Goal: Task Accomplishment & Management: Use online tool/utility

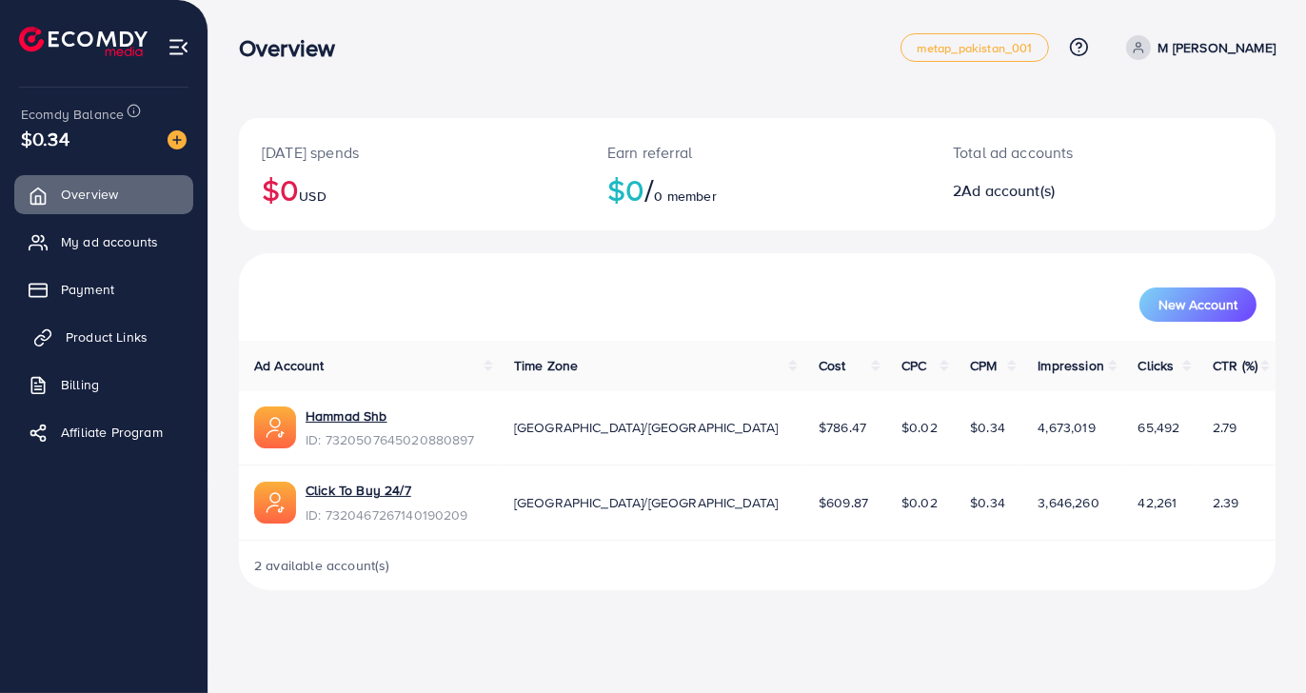
click at [109, 336] on span "Product Links" at bounding box center [107, 337] width 82 height 19
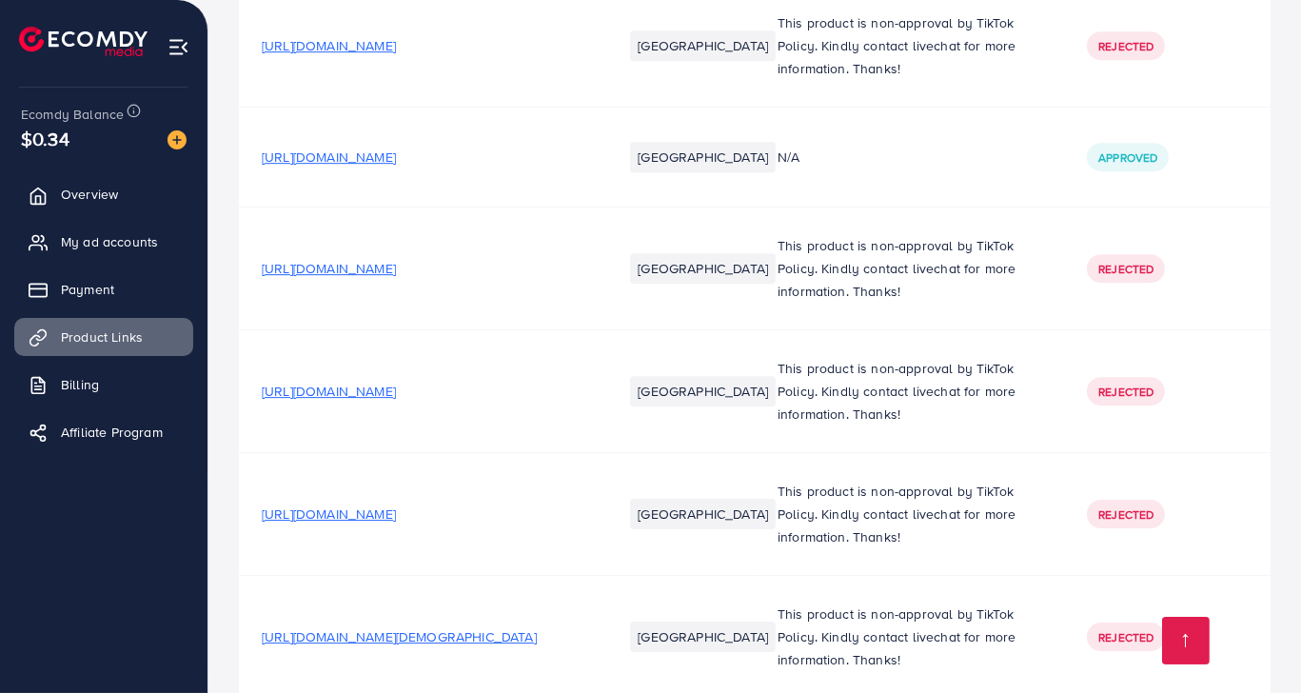
scroll to position [7805, 0]
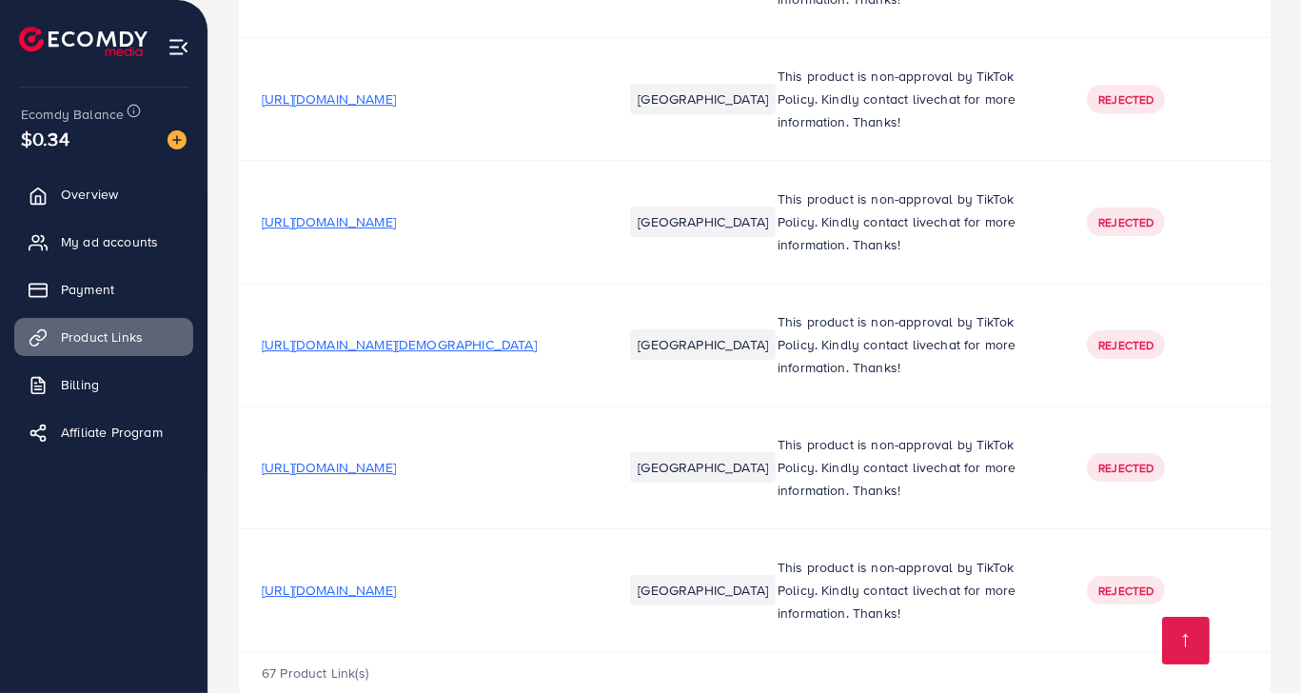
drag, startPoint x: 464, startPoint y: 384, endPoint x: 426, endPoint y: 675, distance: 293.8
click at [396, 581] on span "[URL][DOMAIN_NAME]" at bounding box center [329, 590] width 134 height 19
click at [135, 241] on span "My ad accounts" at bounding box center [114, 241] width 97 height 19
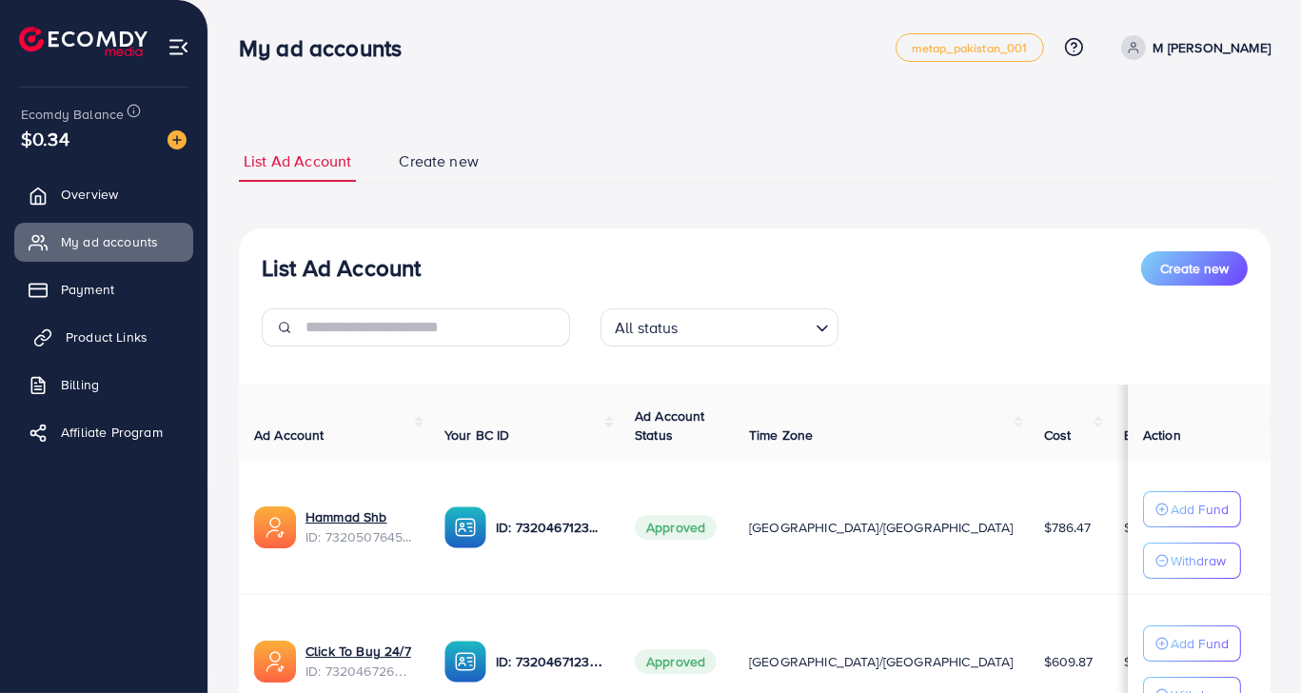
click at [112, 346] on span "Product Links" at bounding box center [107, 337] width 82 height 19
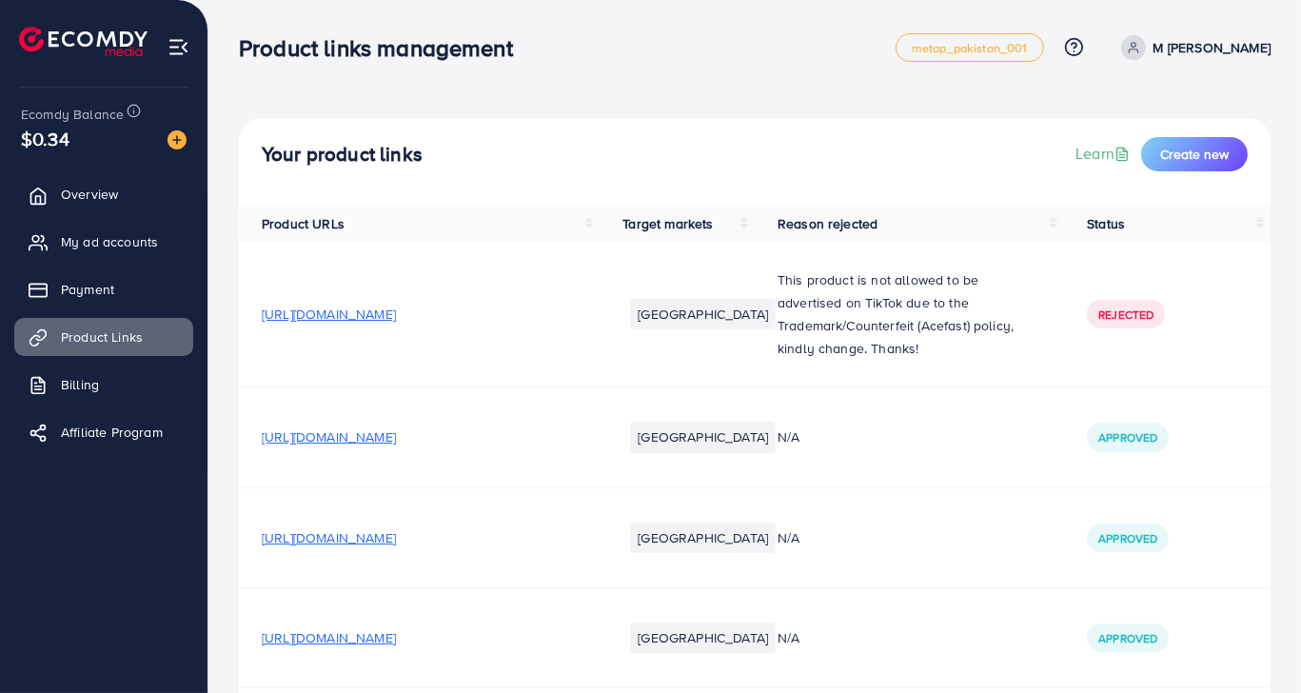
drag, startPoint x: 988, startPoint y: 182, endPoint x: 1074, endPoint y: -73, distance: 269.2
click at [1222, 160] on span "Create new" at bounding box center [1195, 154] width 69 height 19
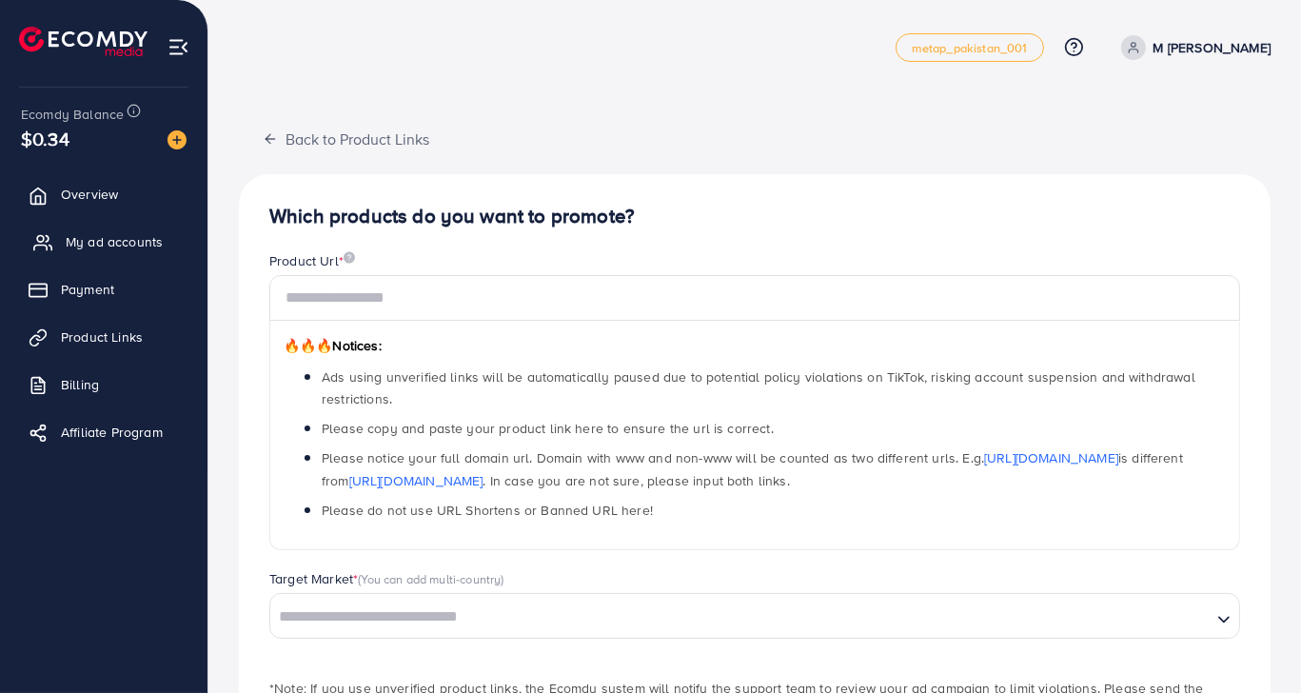
click at [69, 248] on span "My ad accounts" at bounding box center [114, 241] width 97 height 19
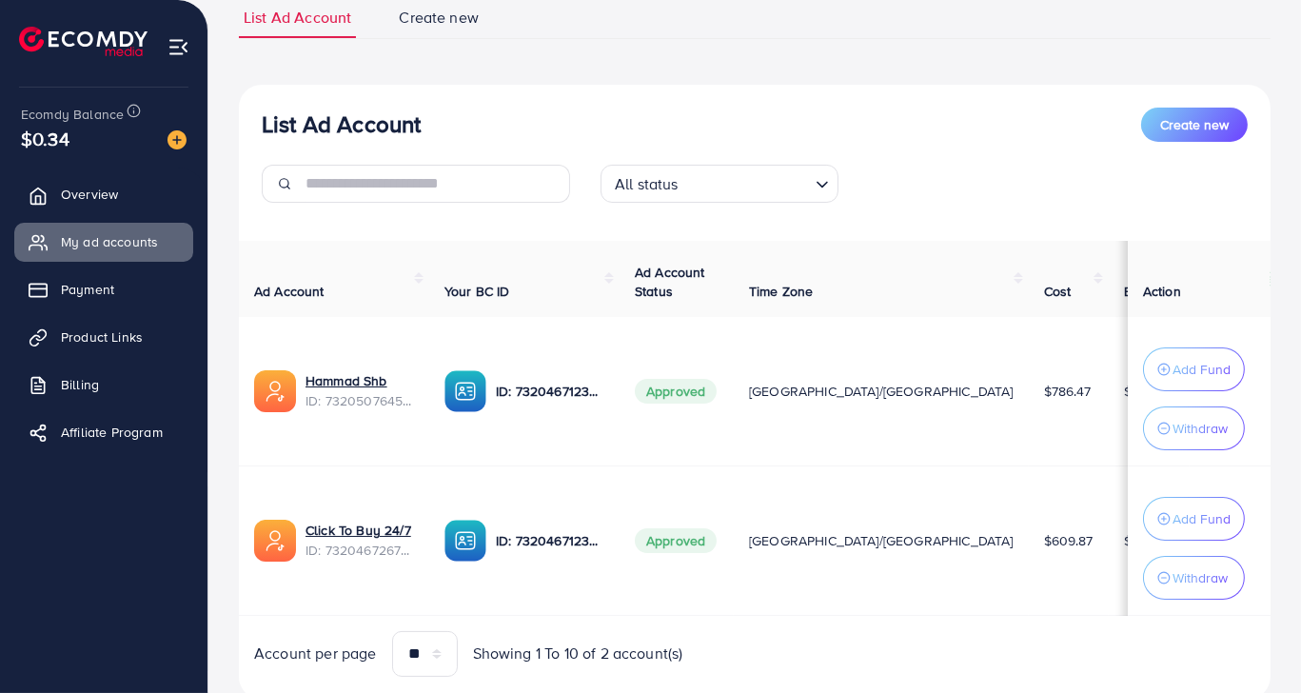
scroll to position [205, 0]
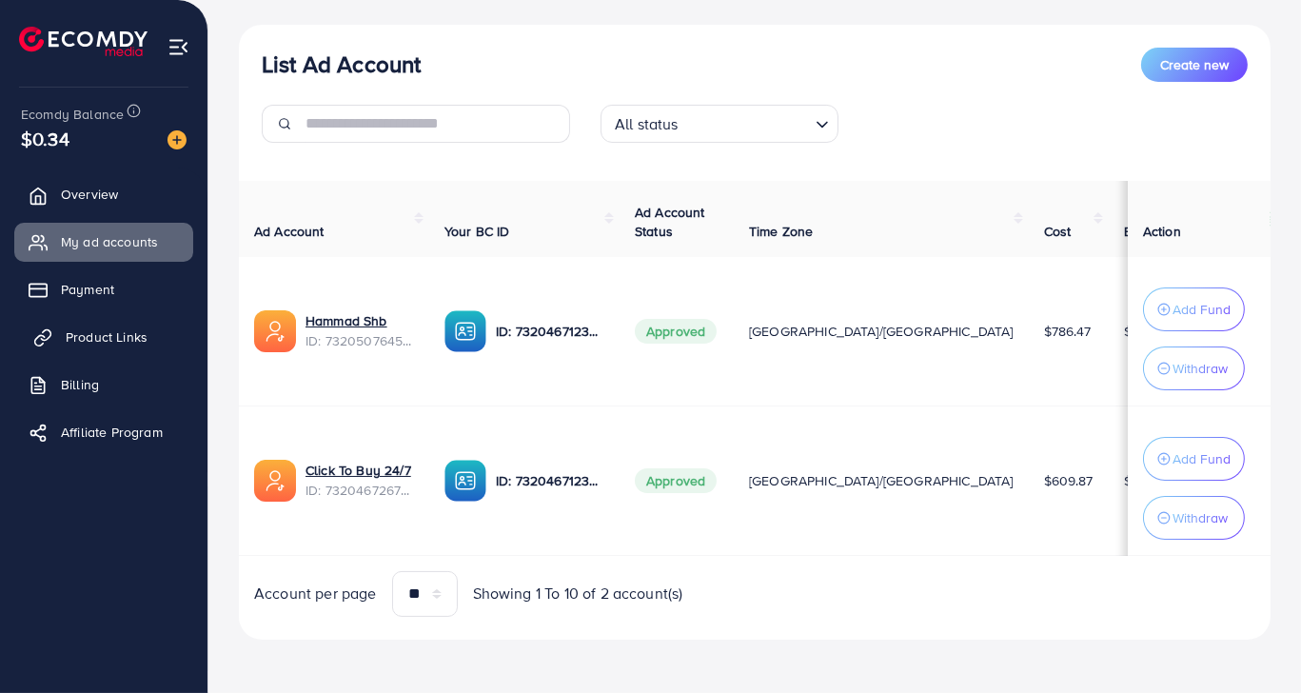
click at [133, 346] on span "Product Links" at bounding box center [107, 337] width 82 height 19
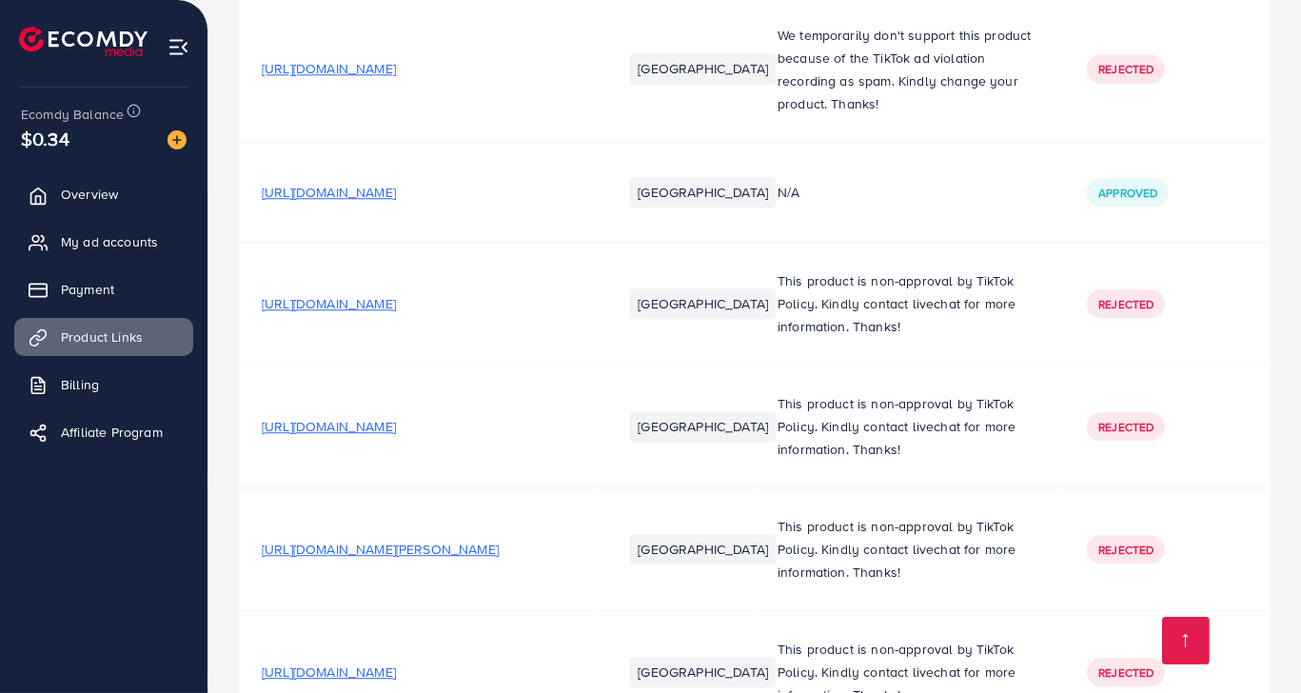
scroll to position [7805, 0]
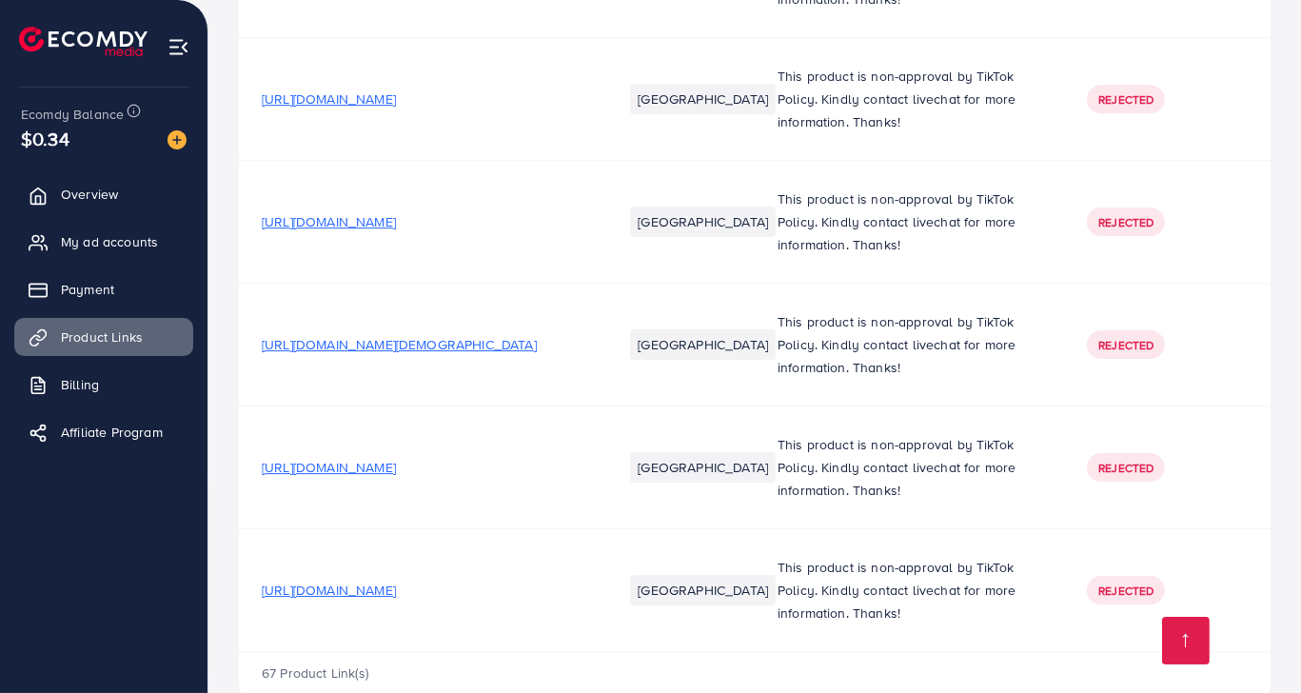
drag, startPoint x: 507, startPoint y: 288, endPoint x: 514, endPoint y: 732, distance: 443.7
click at [396, 458] on span "[URL][DOMAIN_NAME]" at bounding box center [329, 467] width 134 height 19
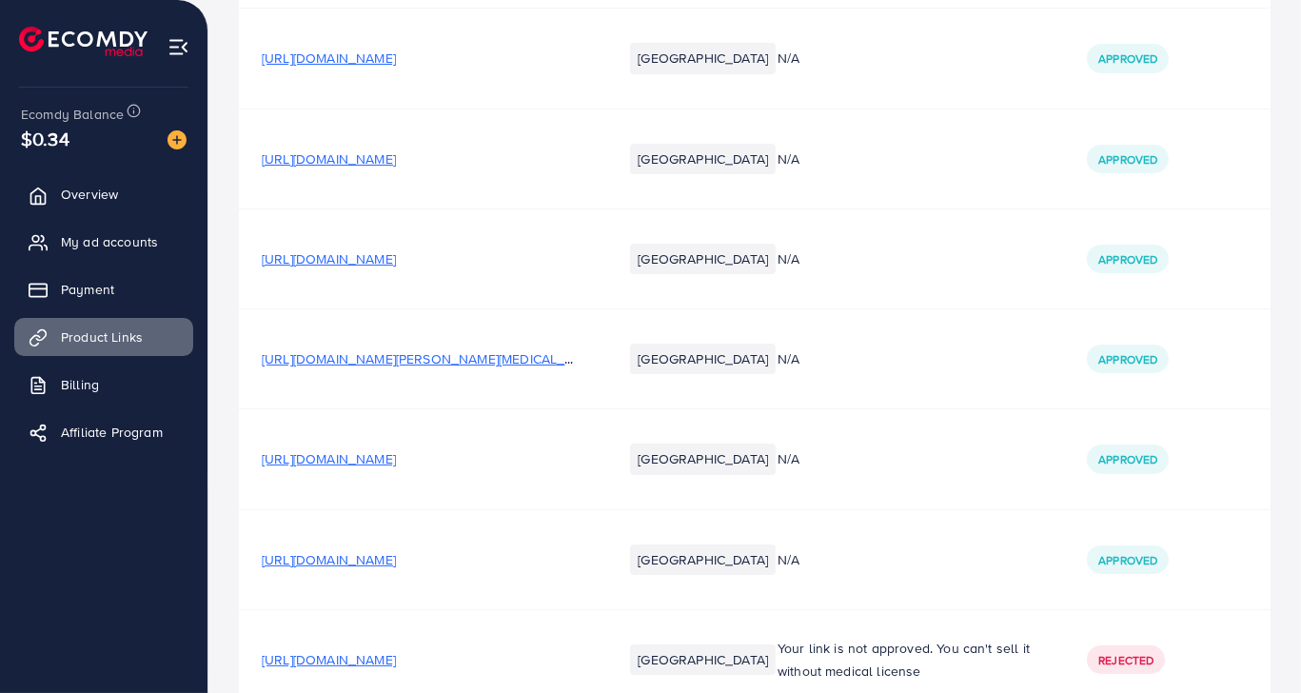
scroll to position [0, 0]
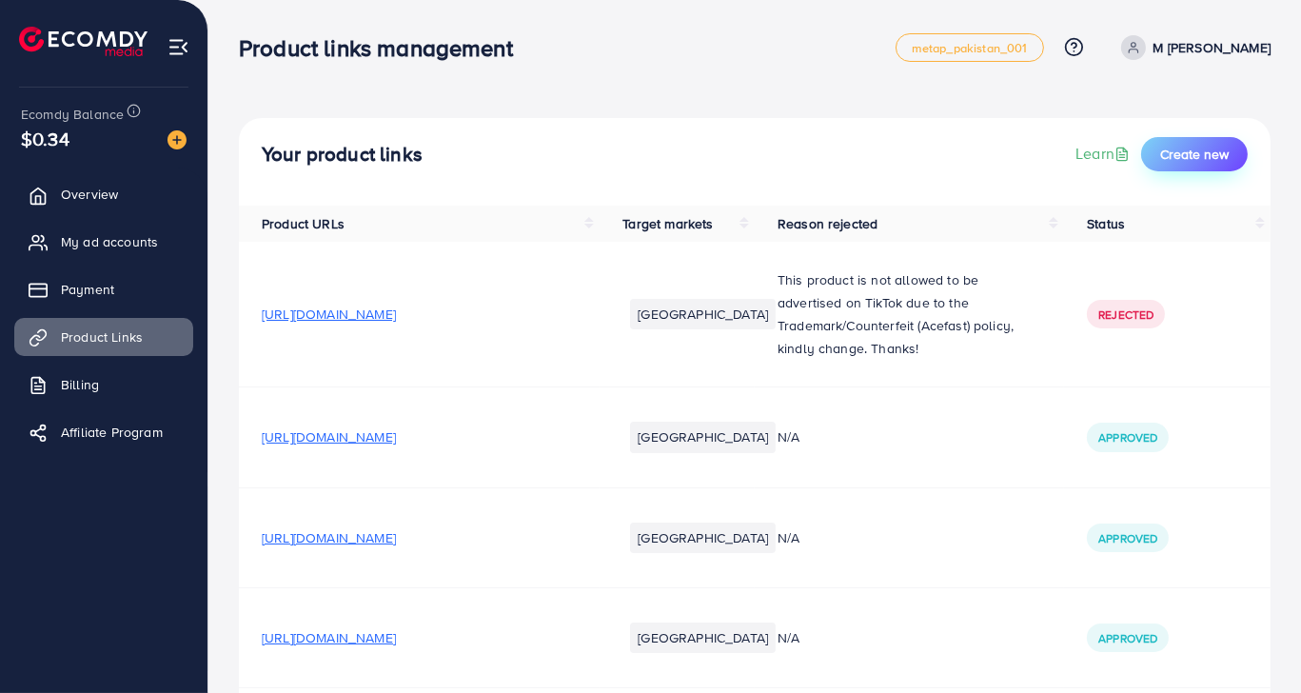
click at [1221, 163] on button "Create new" at bounding box center [1195, 154] width 107 height 34
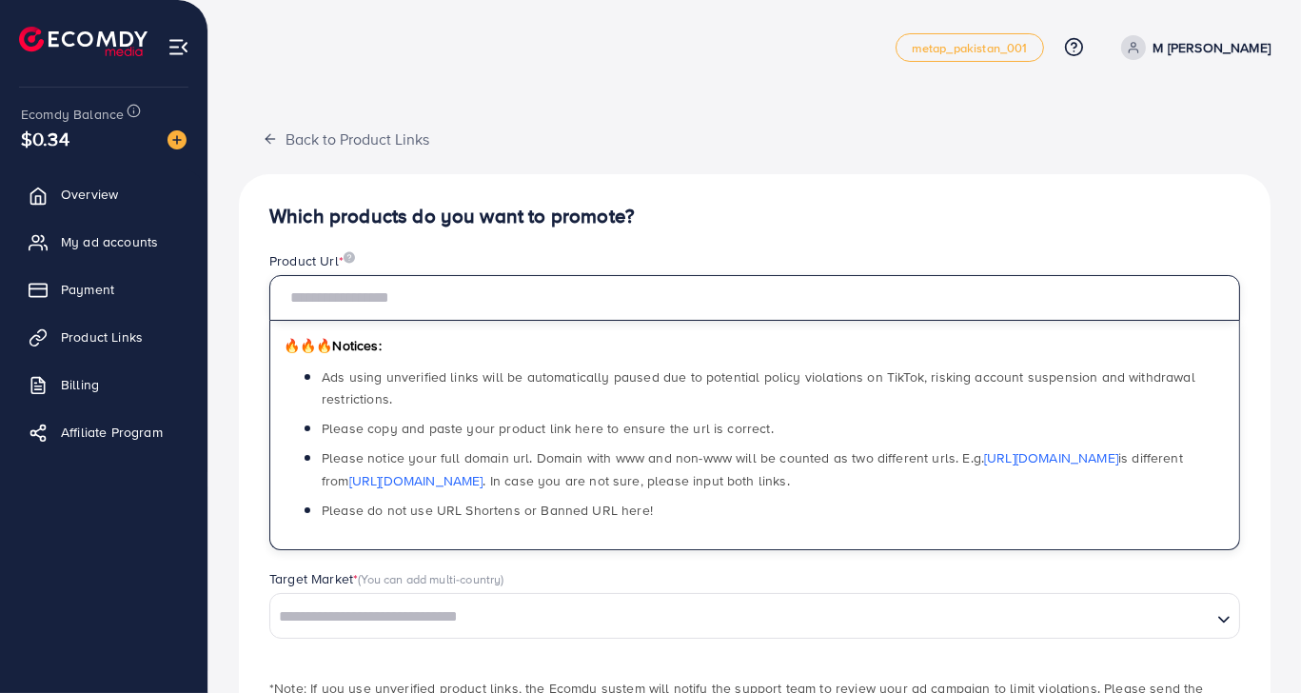
click at [540, 295] on input "text" at bounding box center [754, 298] width 971 height 46
paste input "**********"
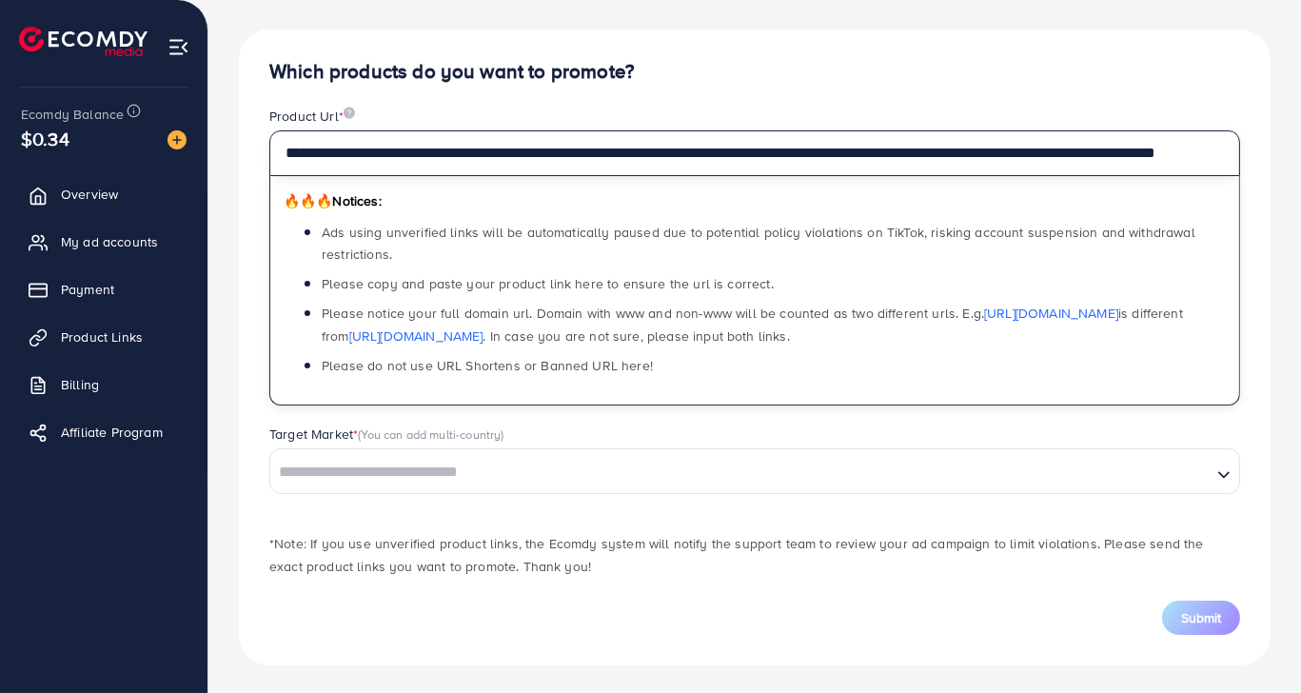
scroll to position [145, 0]
type input "**********"
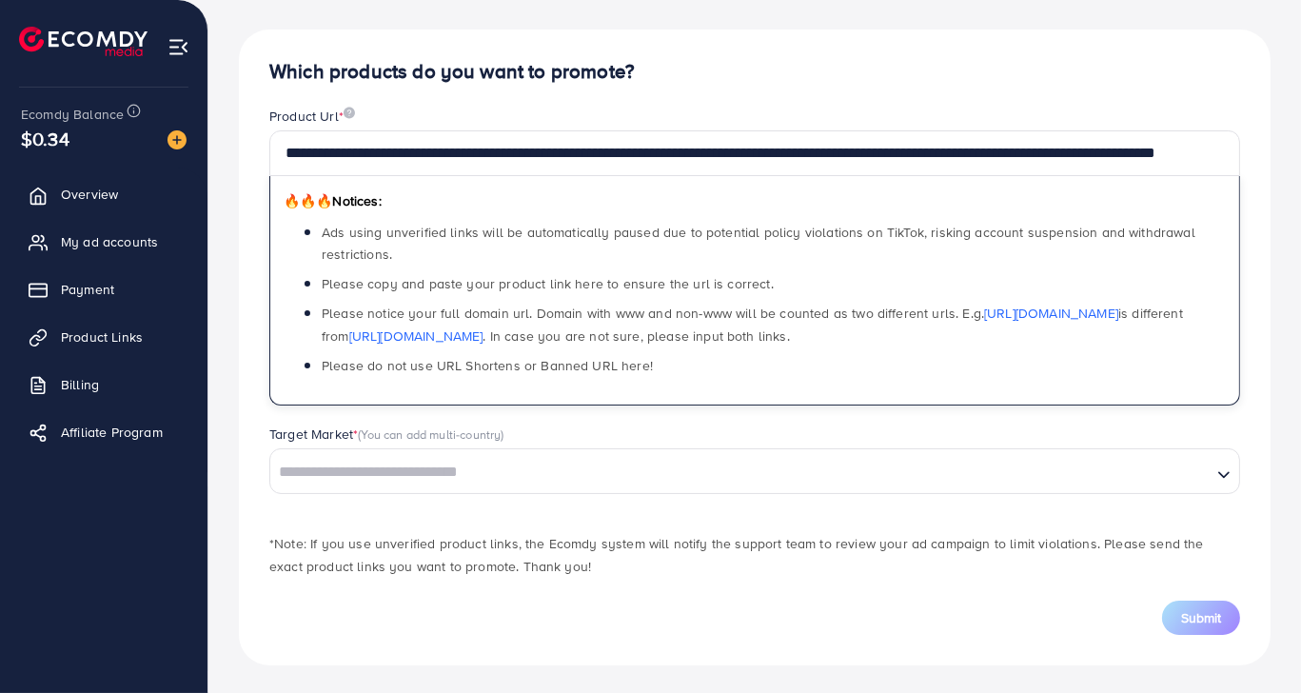
scroll to position [0, 0]
click at [462, 478] on input "Search for option" at bounding box center [741, 473] width 938 height 30
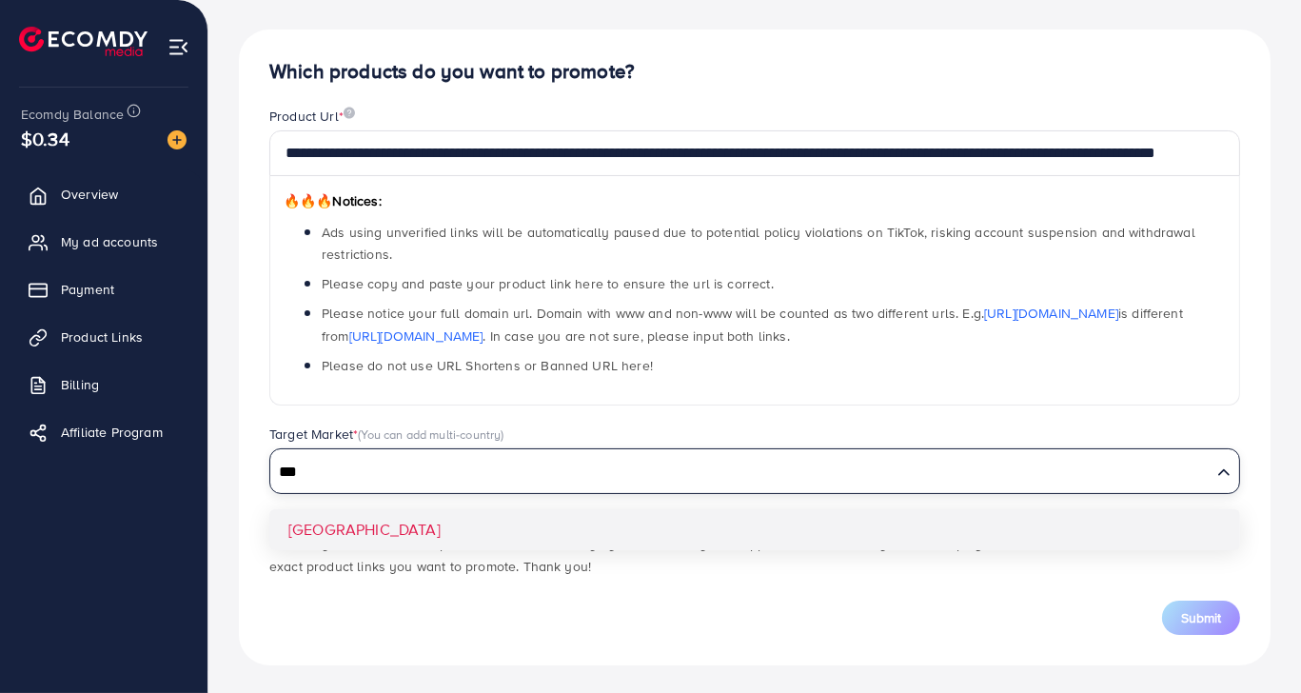
type input "***"
click at [369, 531] on div "**********" at bounding box center [755, 348] width 1032 height 636
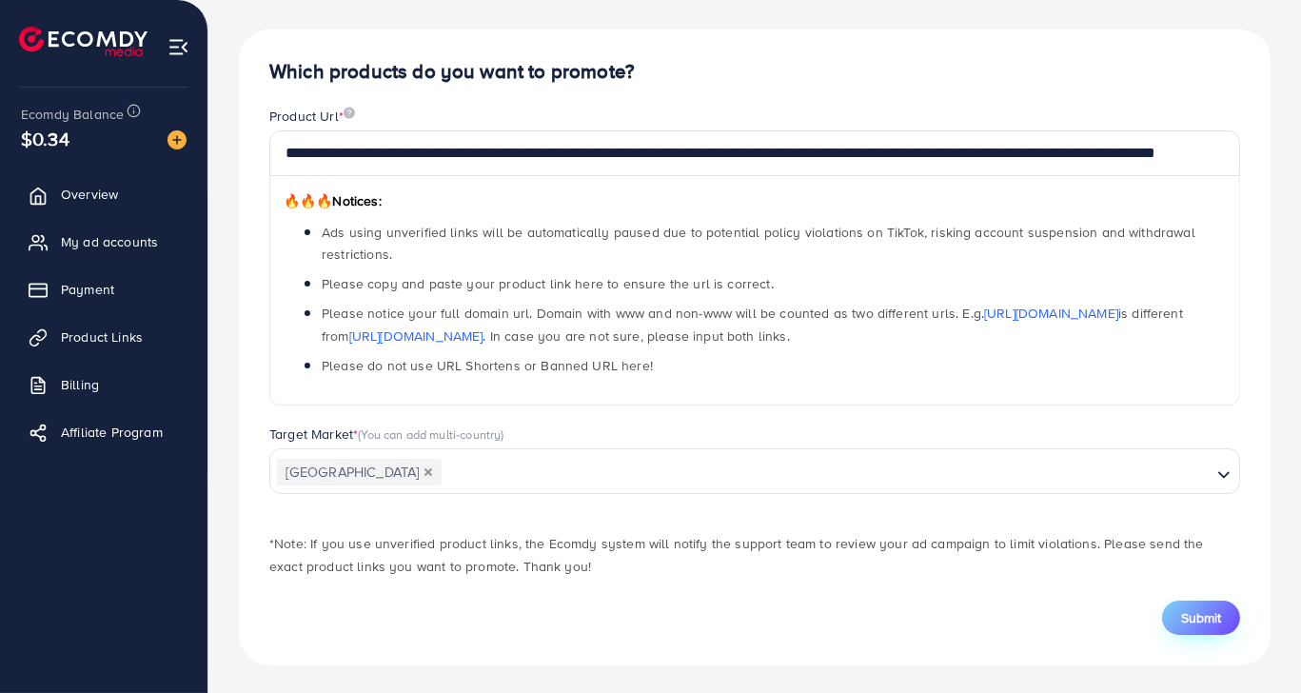
click at [1203, 623] on span "Submit" at bounding box center [1201, 617] width 40 height 19
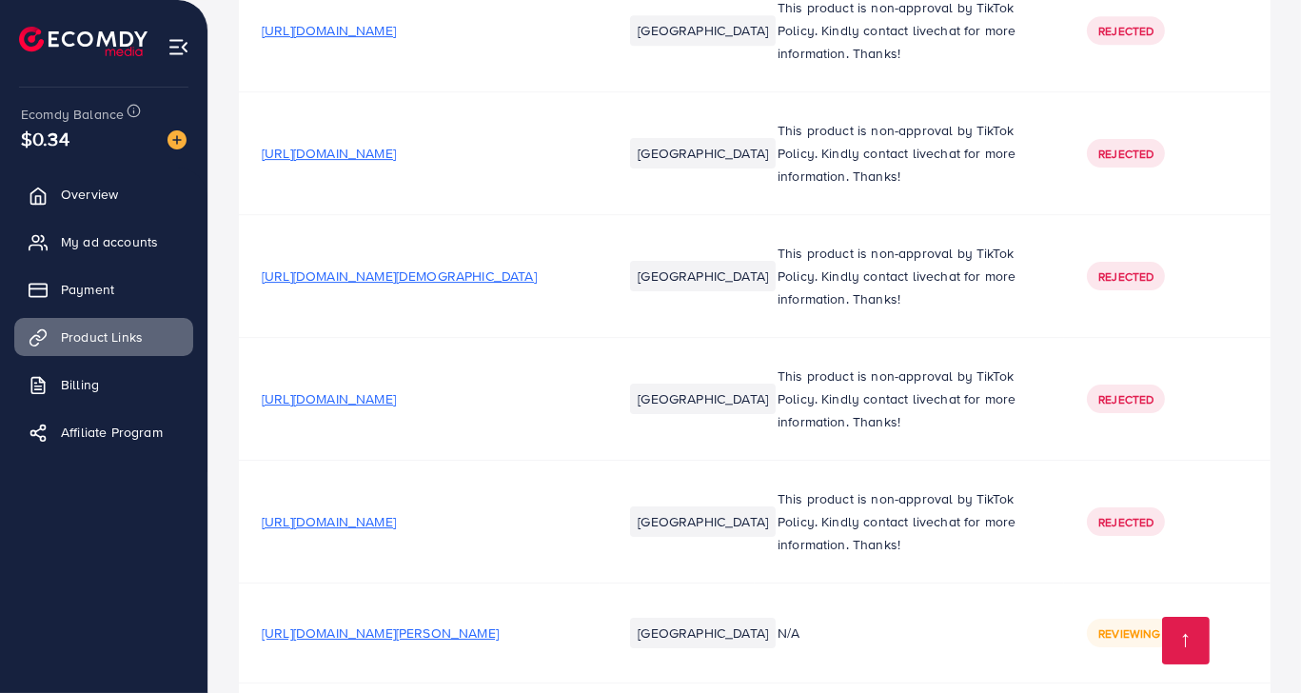
scroll to position [7905, 0]
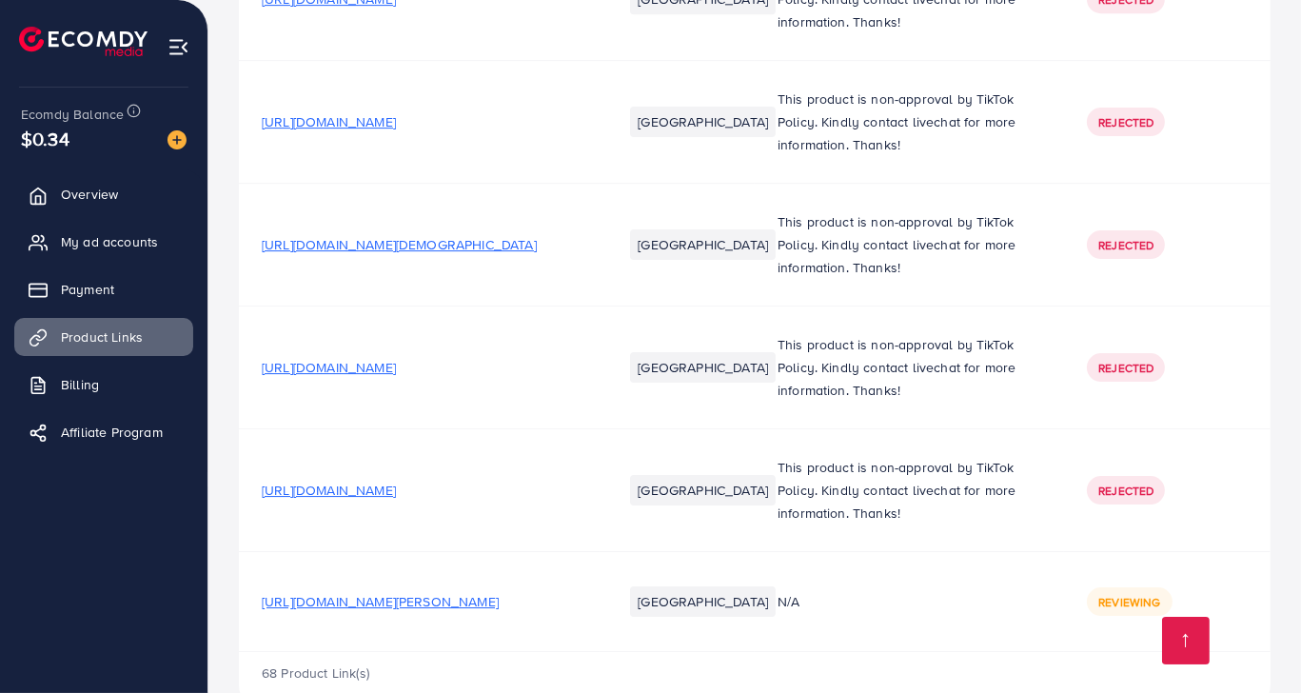
click at [458, 235] on span "[URL][DOMAIN_NAME][DEMOGRAPHIC_DATA]" at bounding box center [399, 244] width 275 height 19
click at [393, 592] on span "[URL][DOMAIN_NAME][PERSON_NAME]" at bounding box center [380, 601] width 237 height 19
